Goal: Find contact information: Obtain details needed to contact an individual or organization

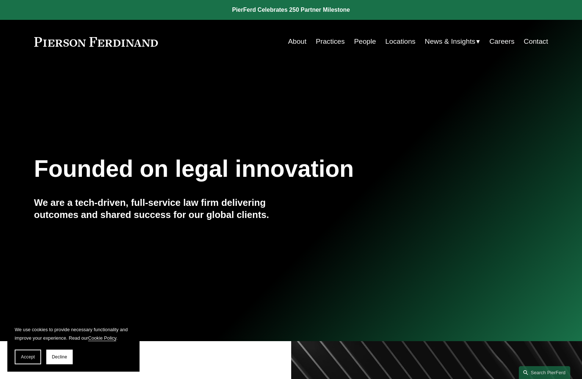
click at [325, 43] on link "Practices" at bounding box center [330, 42] width 29 height 14
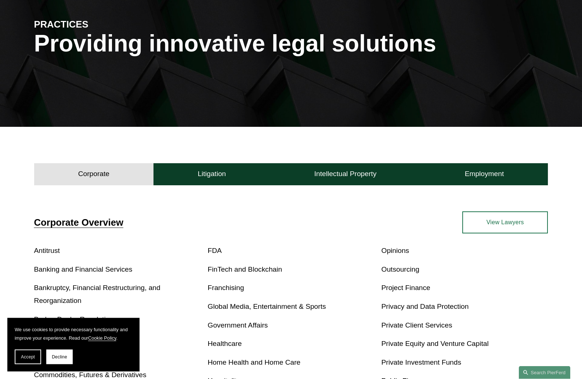
scroll to position [153, 0]
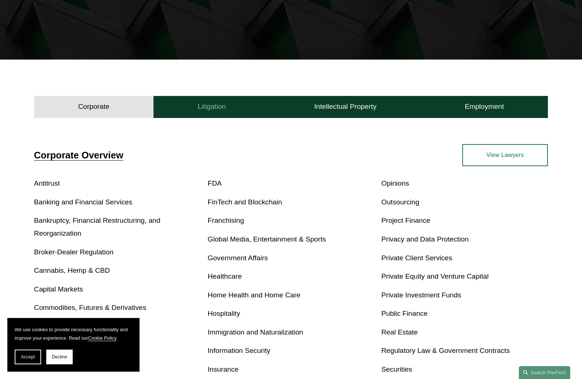
click at [213, 108] on h4 "Litigation" at bounding box center [212, 106] width 28 height 9
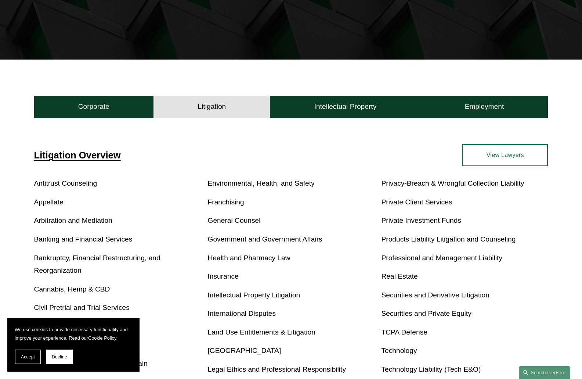
scroll to position [306, 0]
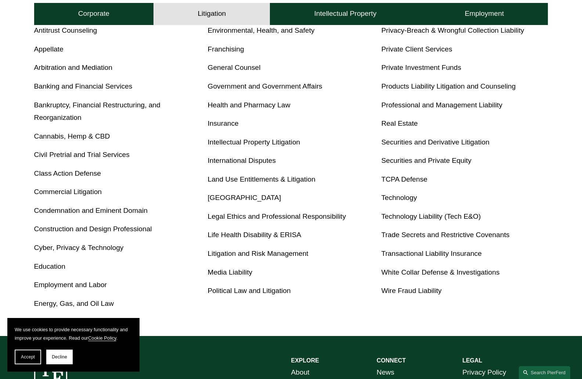
click at [90, 248] on link "Cyber, Privacy & Technology" at bounding box center [79, 248] width 90 height 8
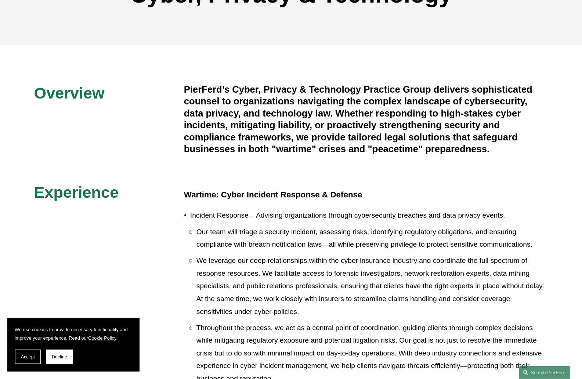
scroll to position [135, 0]
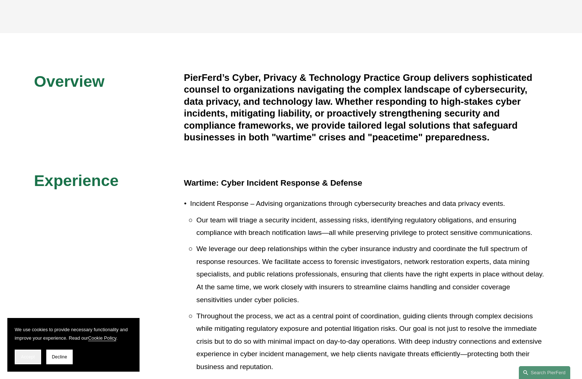
click at [32, 362] on button "Accept" at bounding box center [28, 356] width 26 height 15
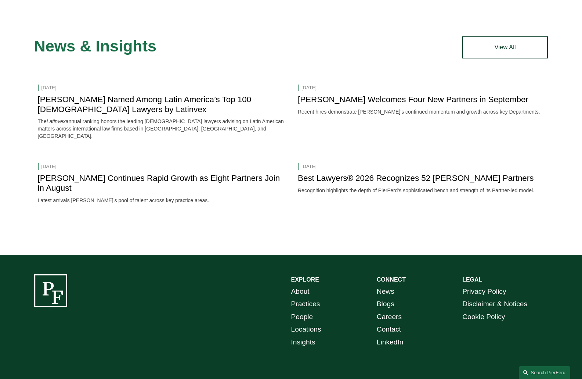
scroll to position [1439, 0]
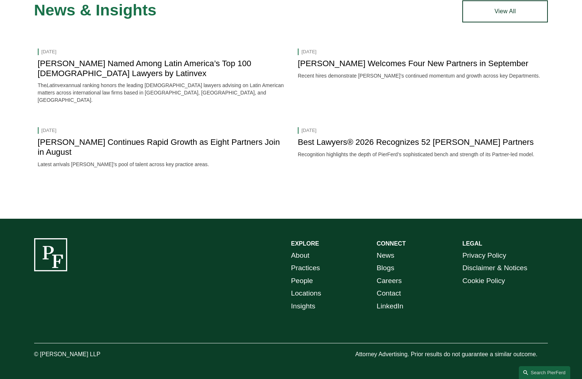
click at [392, 292] on link "Contact" at bounding box center [389, 293] width 24 height 13
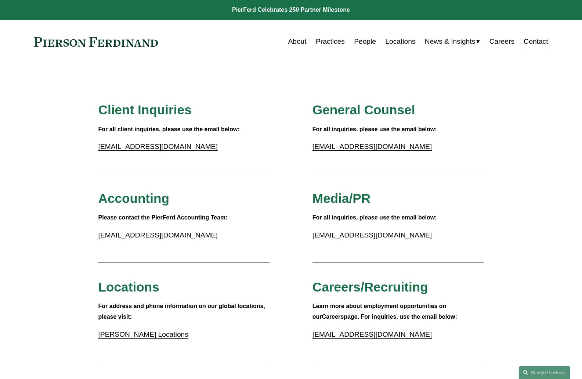
click at [388, 43] on link "Locations" at bounding box center [400, 42] width 30 height 14
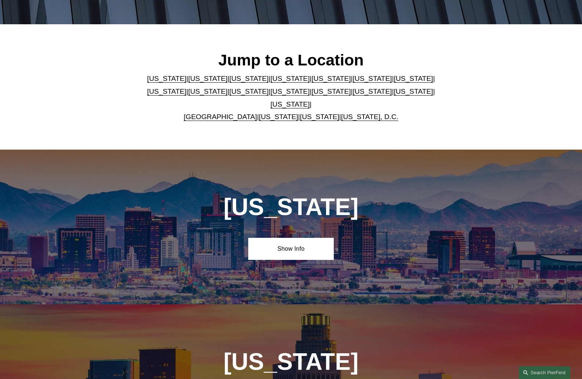
scroll to position [170, 0]
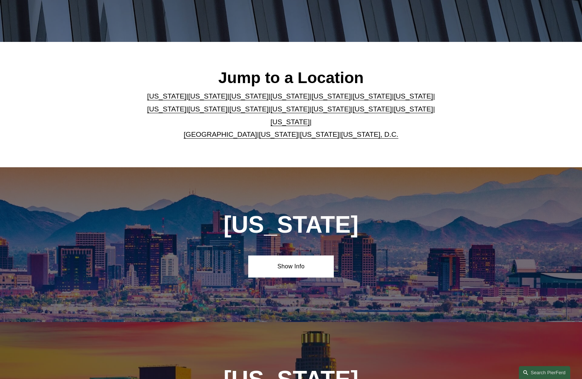
click at [353, 113] on link "[US_STATE]" at bounding box center [372, 109] width 39 height 8
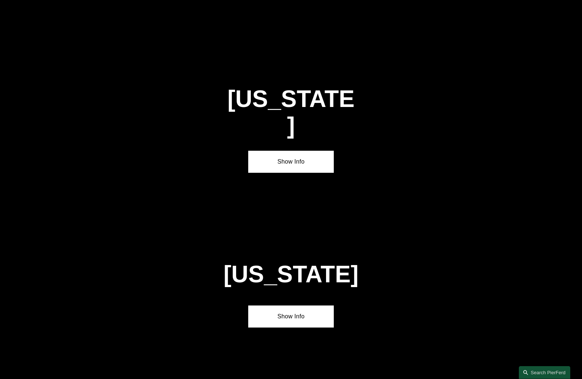
scroll to position [2195, 0]
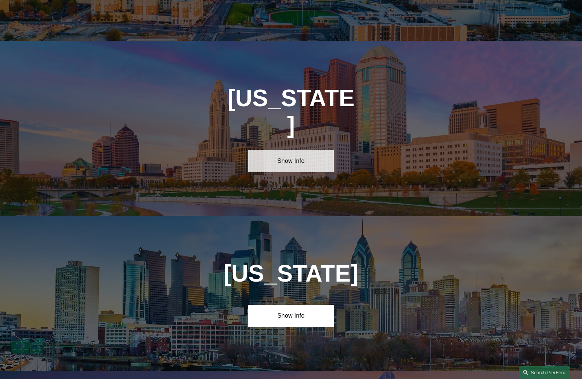
click at [288, 150] on link "Show Info" at bounding box center [291, 161] width 86 height 22
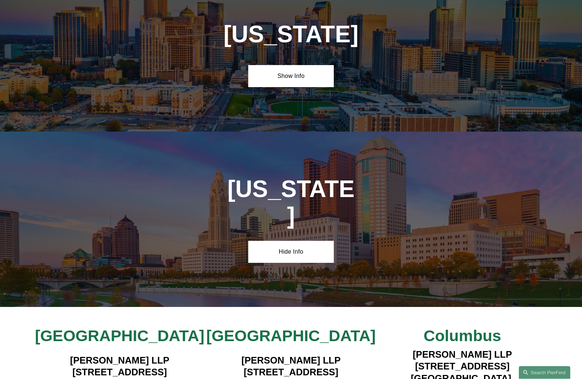
scroll to position [2101, 0]
